Goal: Contribute content: Add original content to the website for others to see

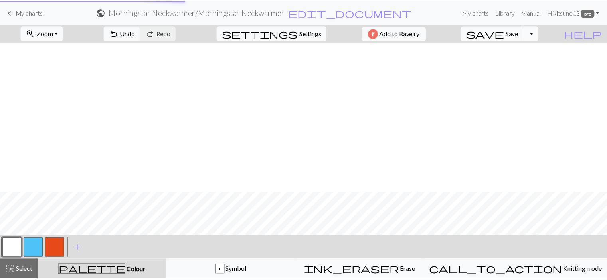
scroll to position [150, 0]
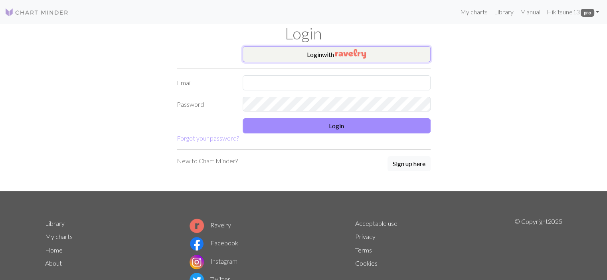
click at [335, 51] on button "Login with" at bounding box center [337, 54] width 188 height 16
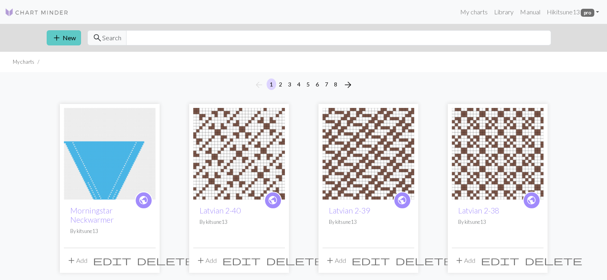
click at [64, 38] on button "add New" at bounding box center [64, 37] width 34 height 15
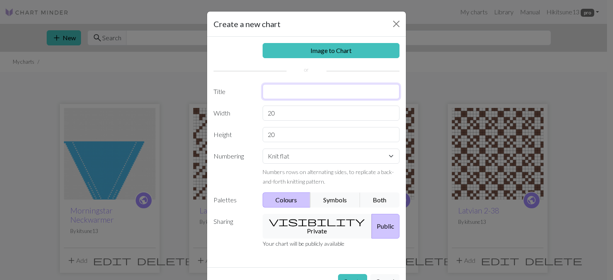
click at [278, 90] on input "text" at bounding box center [331, 91] width 137 height 15
type input "Latvian"
